Goal: Navigation & Orientation: Find specific page/section

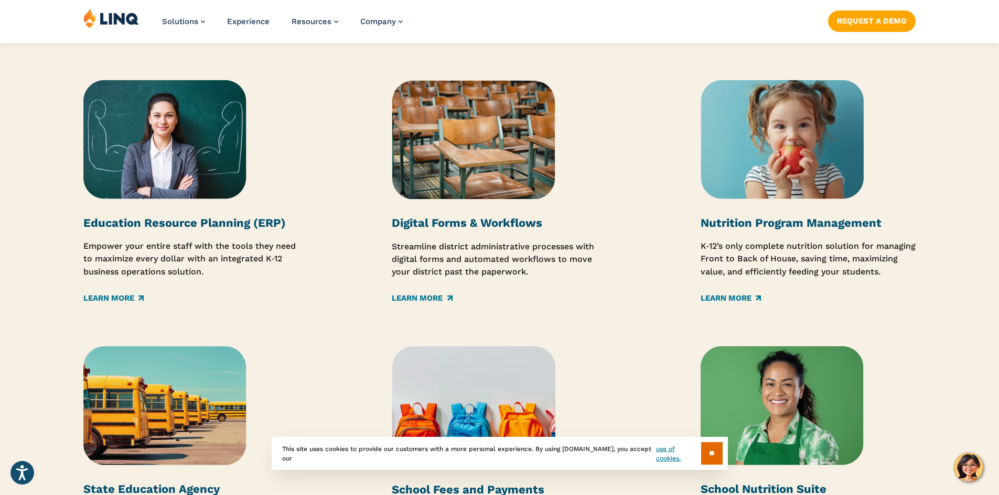
scroll to position [1520, 0]
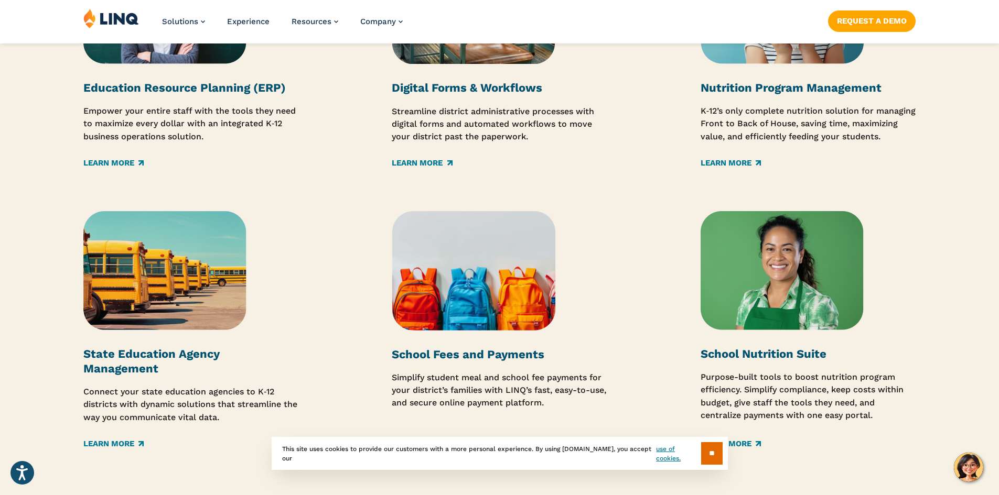
drag, startPoint x: 651, startPoint y: 200, endPoint x: 741, endPoint y: 463, distance: 278.2
click at [713, 392] on div "Solutions A Single Platform for Your Operational Needs Education Resource Plann…" at bounding box center [499, 138] width 999 height 739
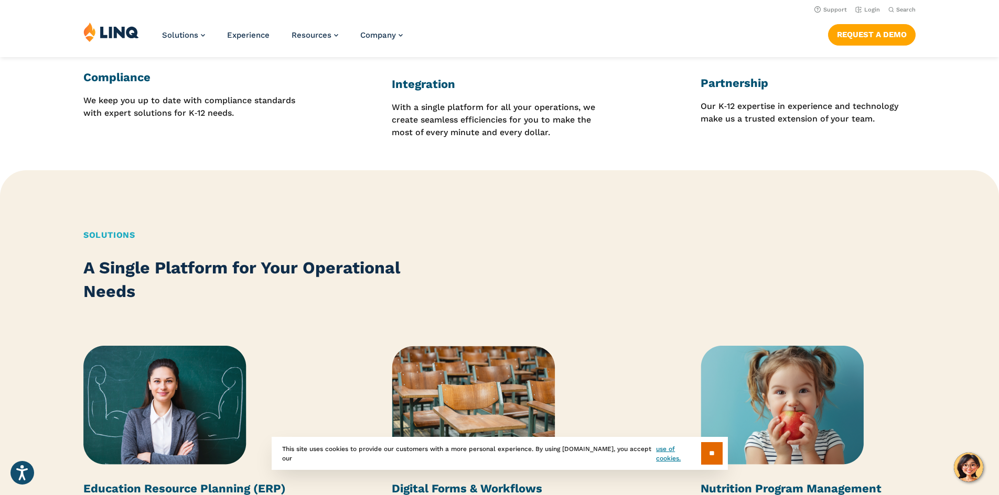
scroll to position [1101, 0]
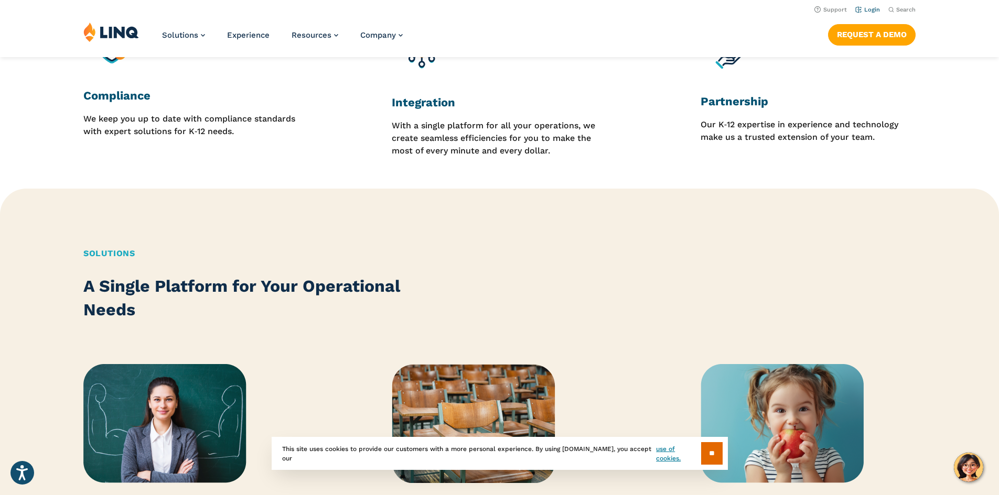
click at [862, 11] on link "Login" at bounding box center [867, 9] width 25 height 7
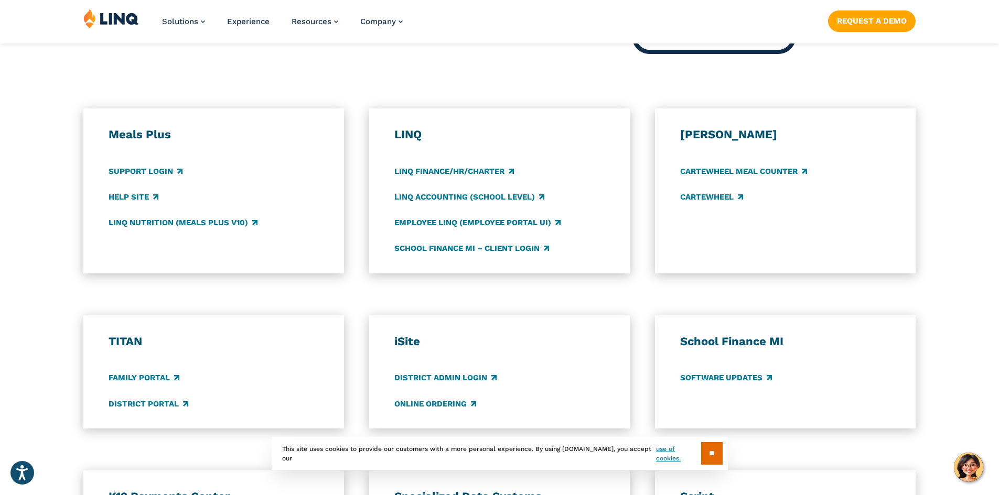
scroll to position [524, 0]
click at [143, 168] on link "Support Login" at bounding box center [146, 171] width 74 height 12
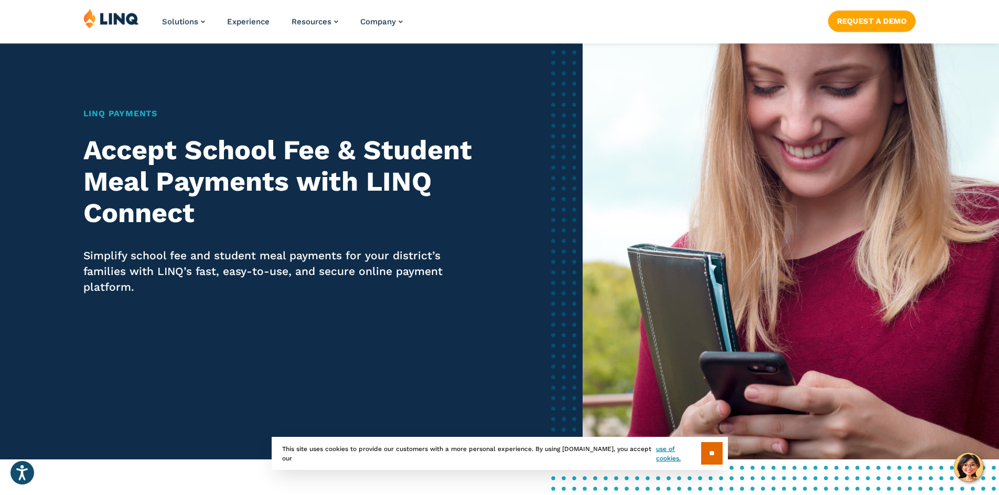
scroll to position [157, 0]
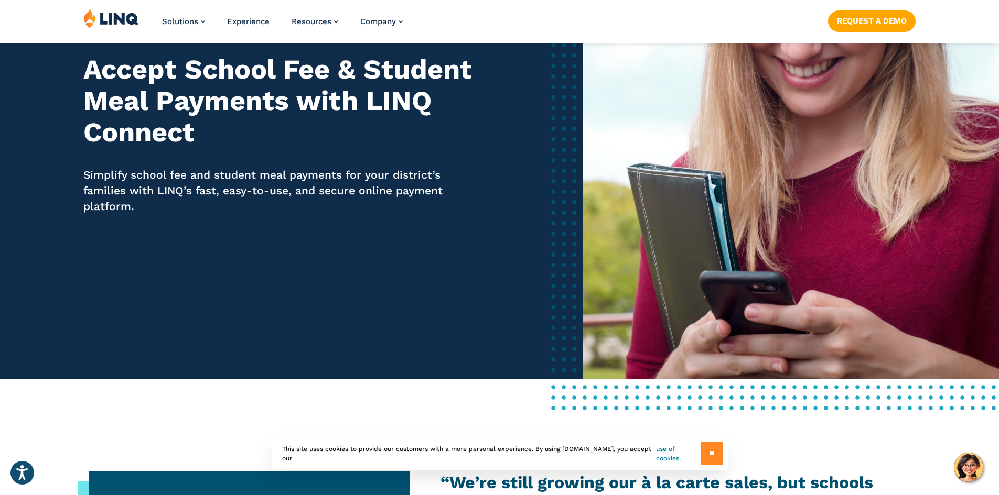
click at [706, 446] on input "**" at bounding box center [711, 453] width 21 height 23
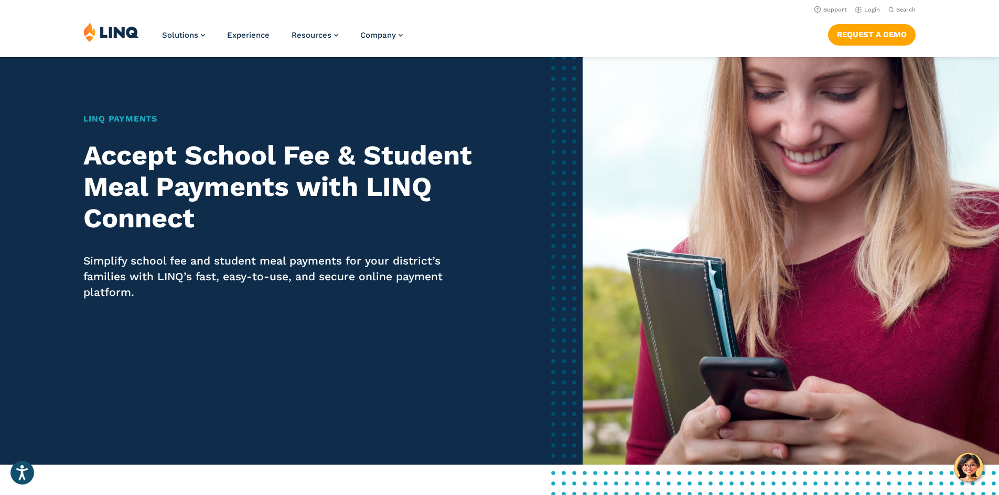
scroll to position [0, 0]
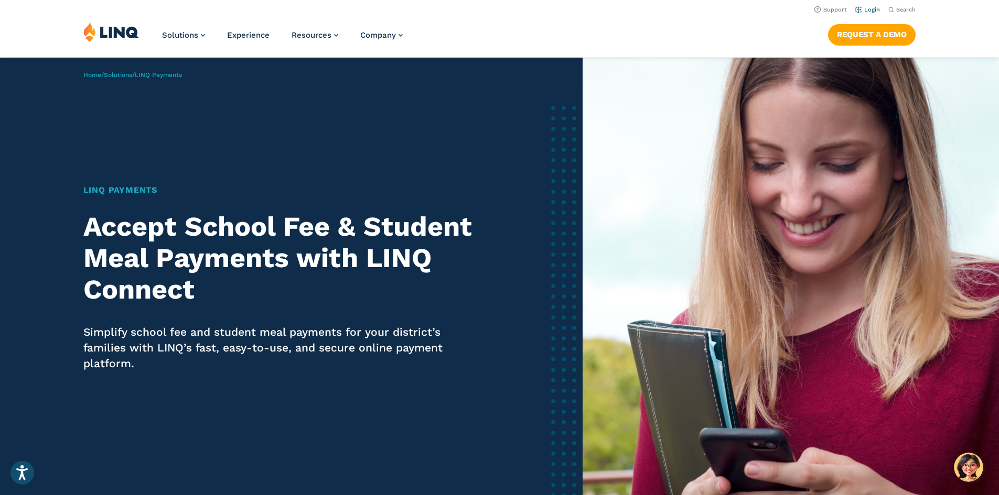
click at [862, 9] on link "Login" at bounding box center [867, 9] width 25 height 7
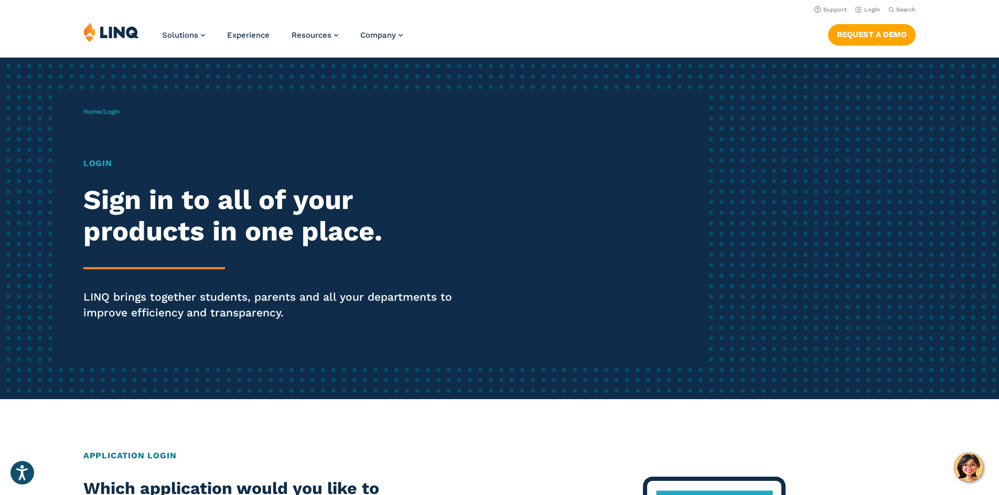
click at [99, 166] on h1 "Login" at bounding box center [275, 163] width 385 height 13
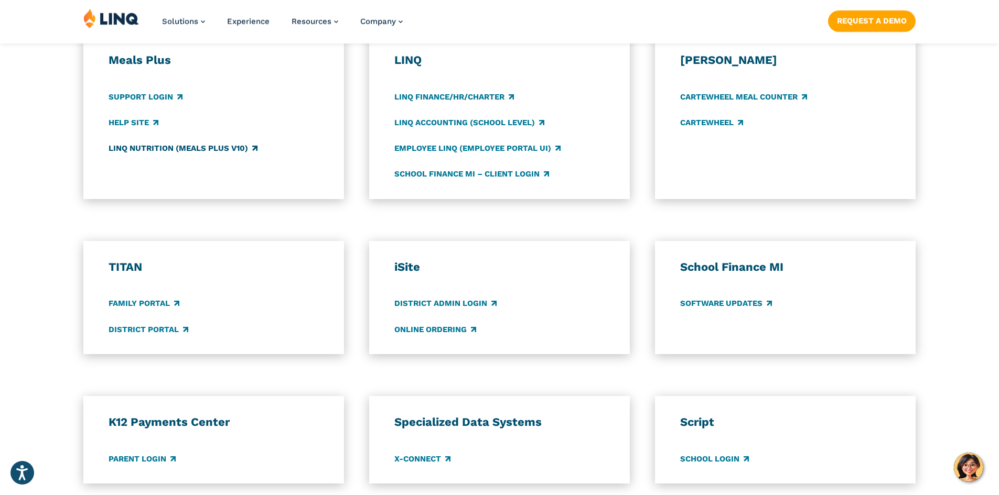
scroll to position [629, 0]
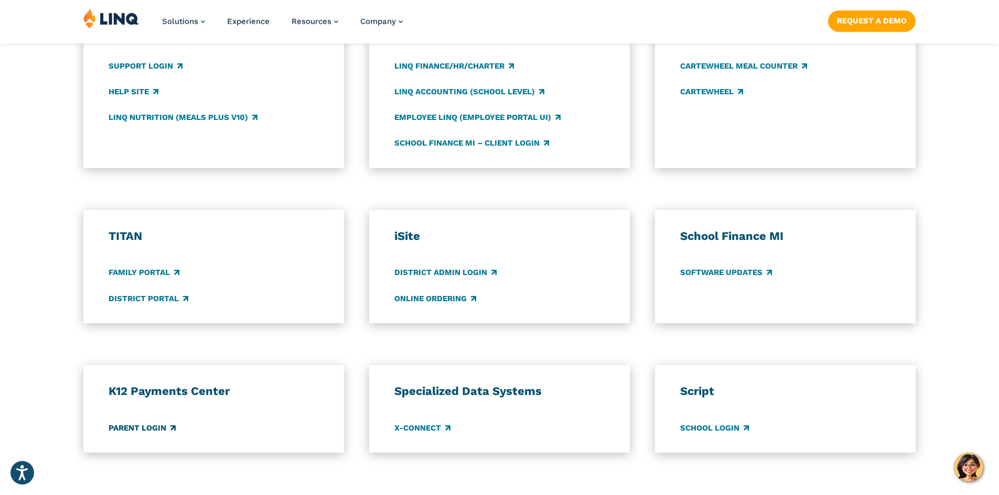
click at [143, 429] on link "Parent Login" at bounding box center [142, 429] width 67 height 12
